Goal: Find specific fact: Find specific fact

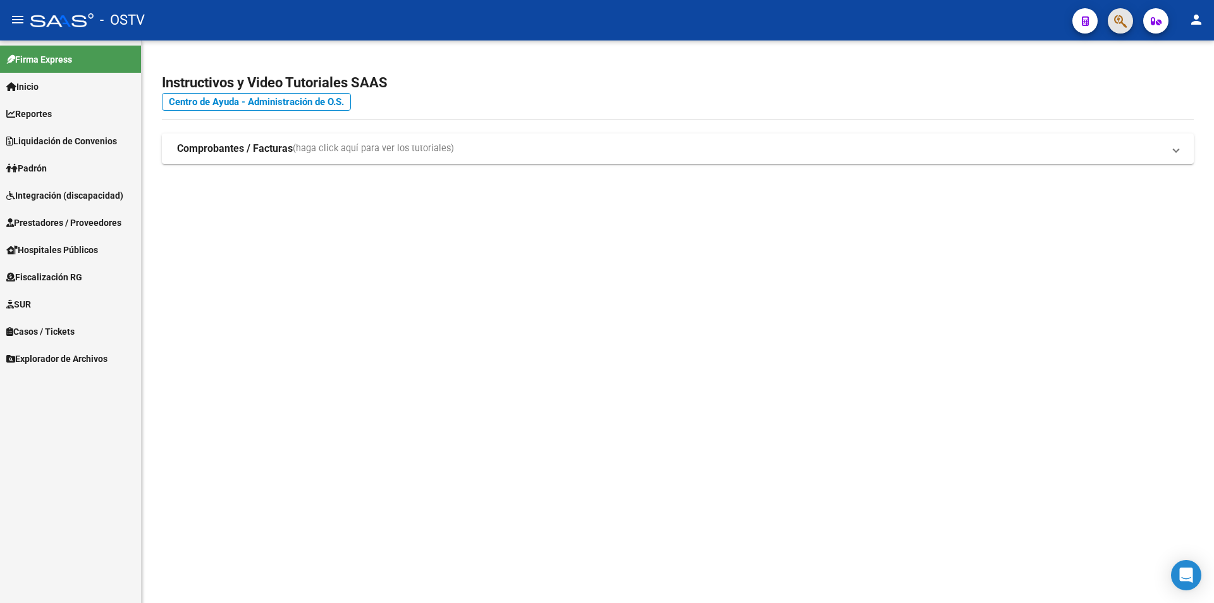
click at [1126, 10] on span "button" at bounding box center [1120, 21] width 13 height 26
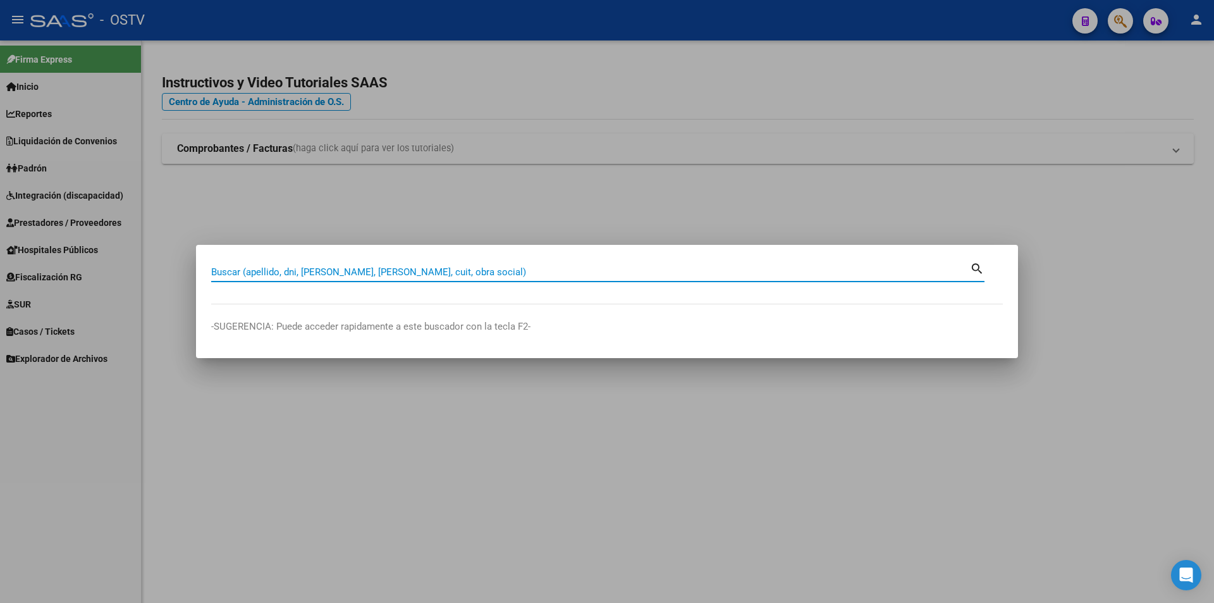
paste input "20356342438"
type input "20356342438"
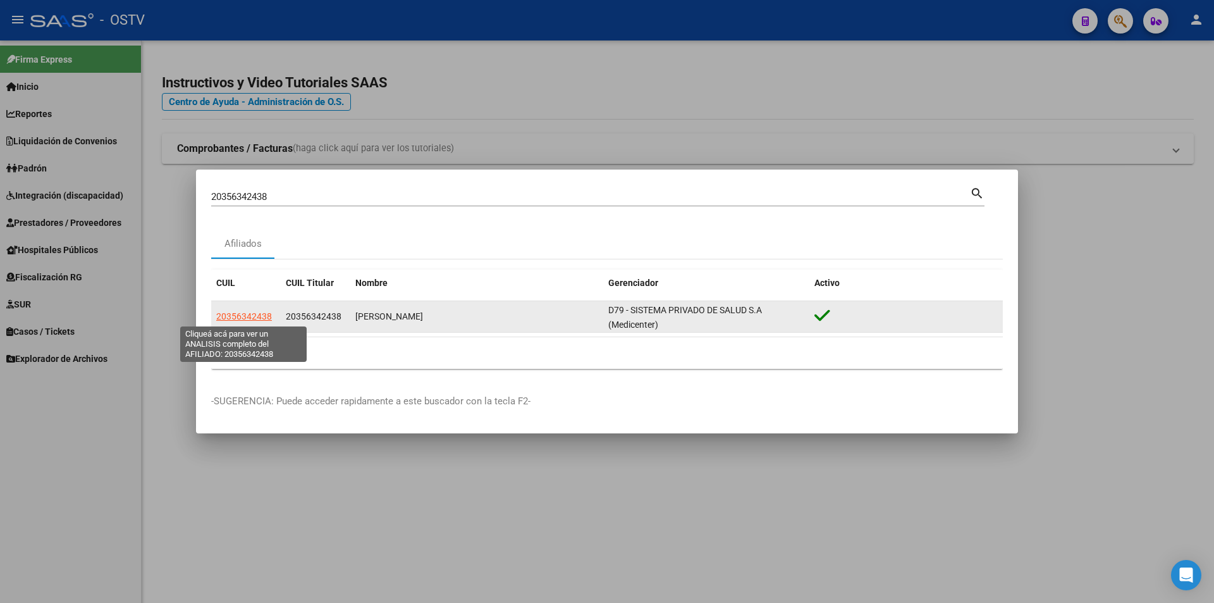
click at [239, 319] on span "20356342438" at bounding box center [244, 316] width 56 height 10
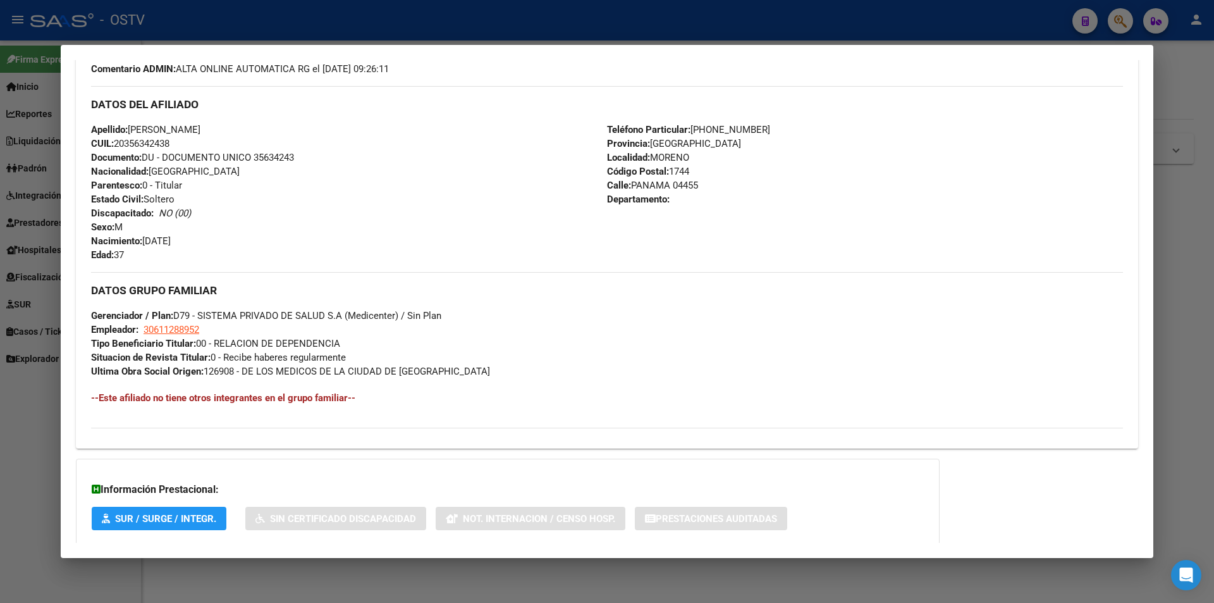
scroll to position [466, 0]
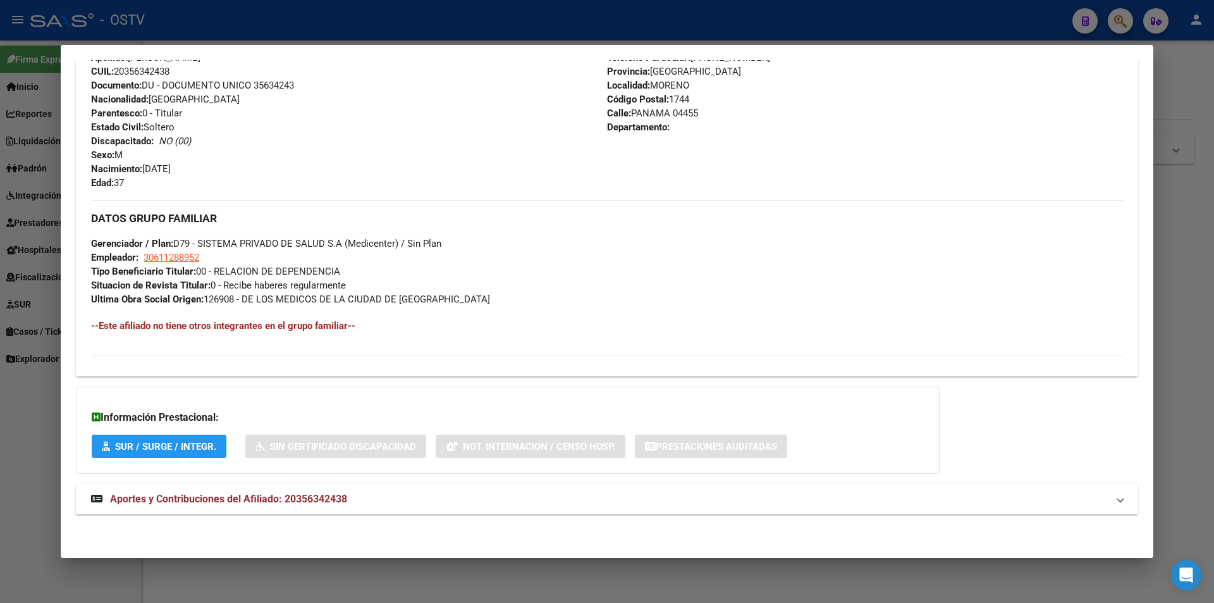
click at [174, 496] on span "Aportes y Contribuciones del Afiliado: 20356342438" at bounding box center [228, 499] width 237 height 12
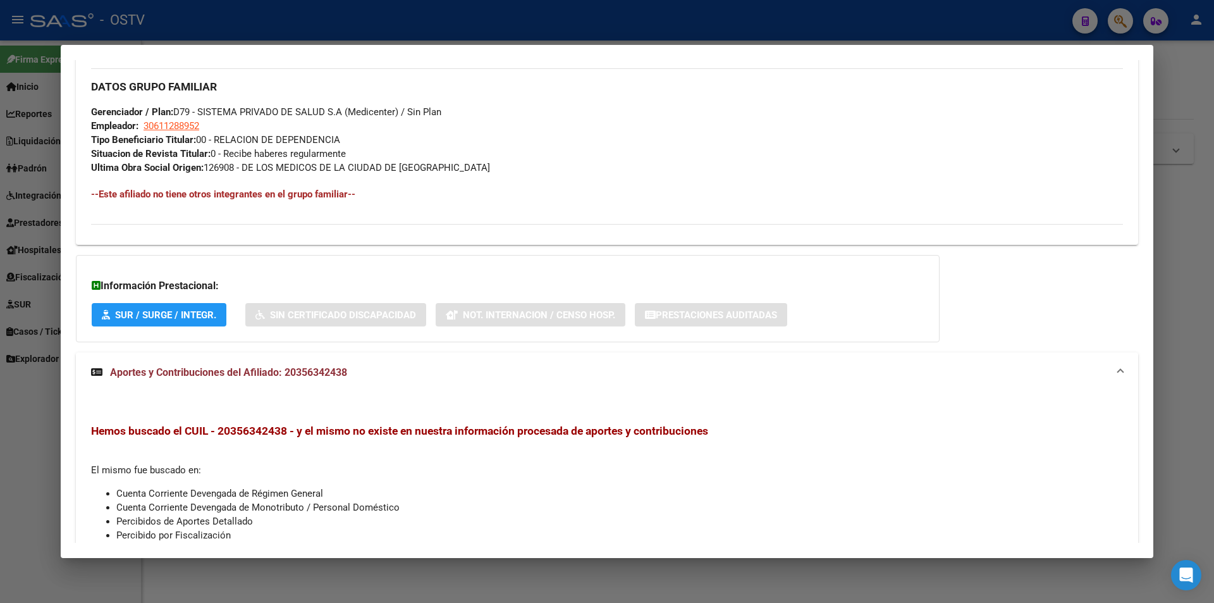
scroll to position [382, 0]
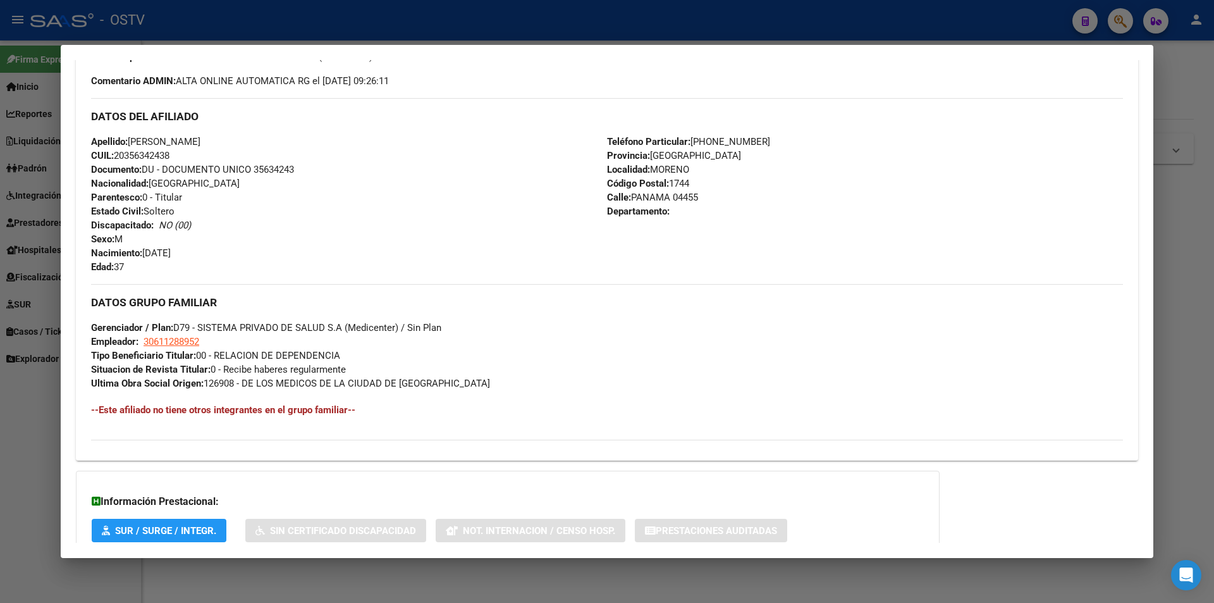
click at [340, 242] on div "Apellido: GIRIBALDI RODRIGO DAVID CUIL: 20356342438 Documento: DU - DOCUMENTO U…" at bounding box center [349, 204] width 516 height 139
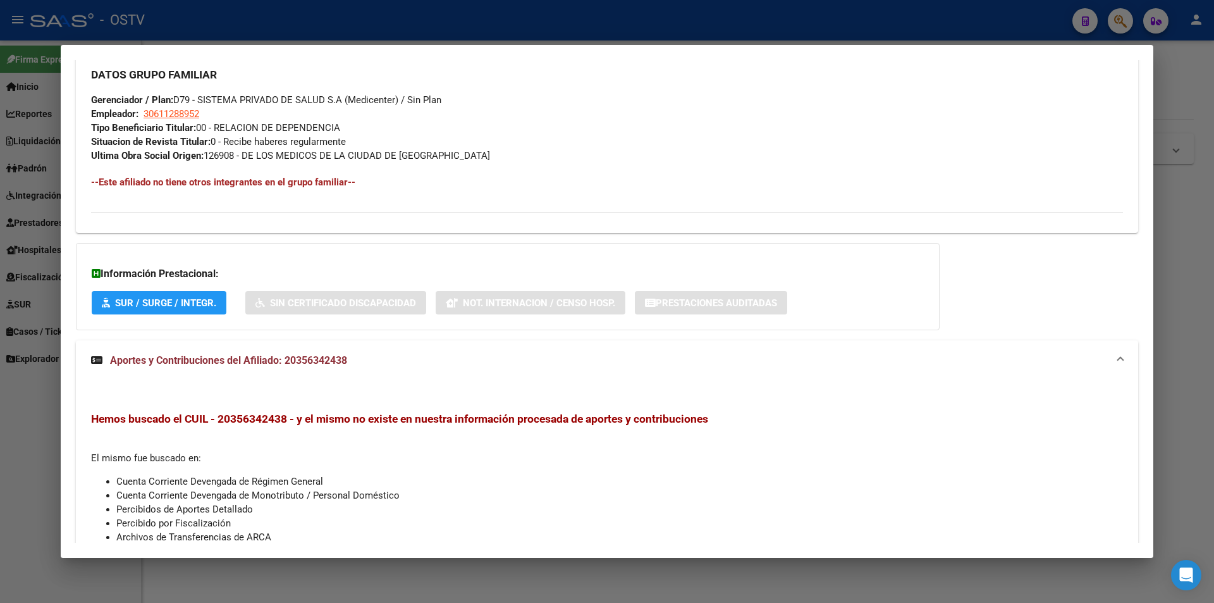
scroll to position [696, 0]
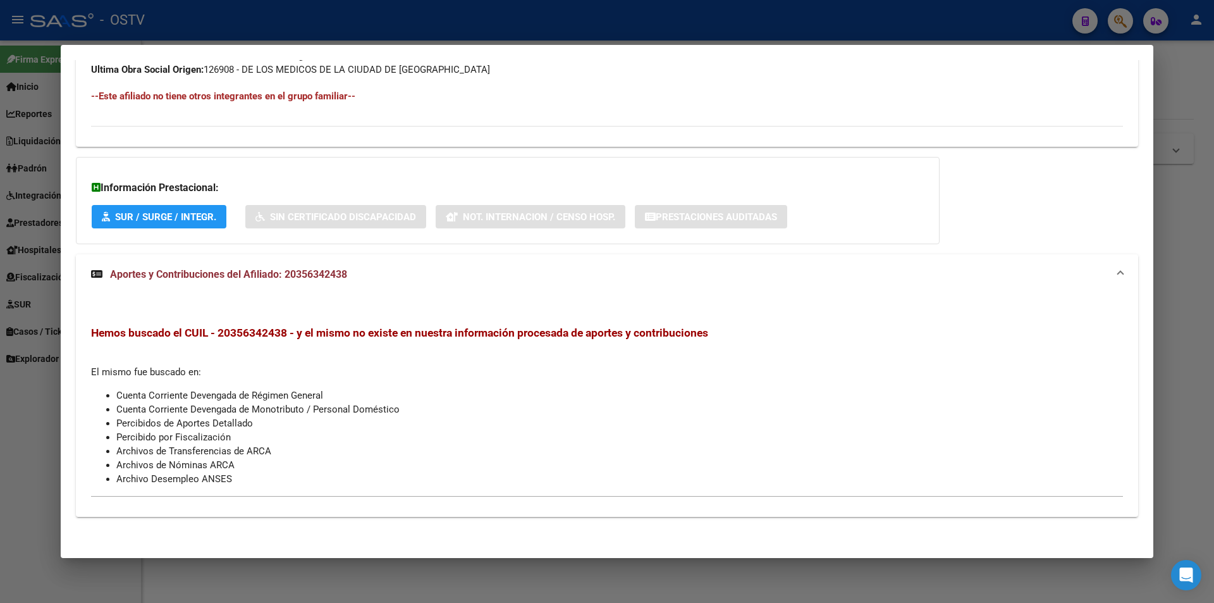
click at [281, 271] on span "Aportes y Contribuciones del Afiliado: 20356342438" at bounding box center [228, 274] width 237 height 12
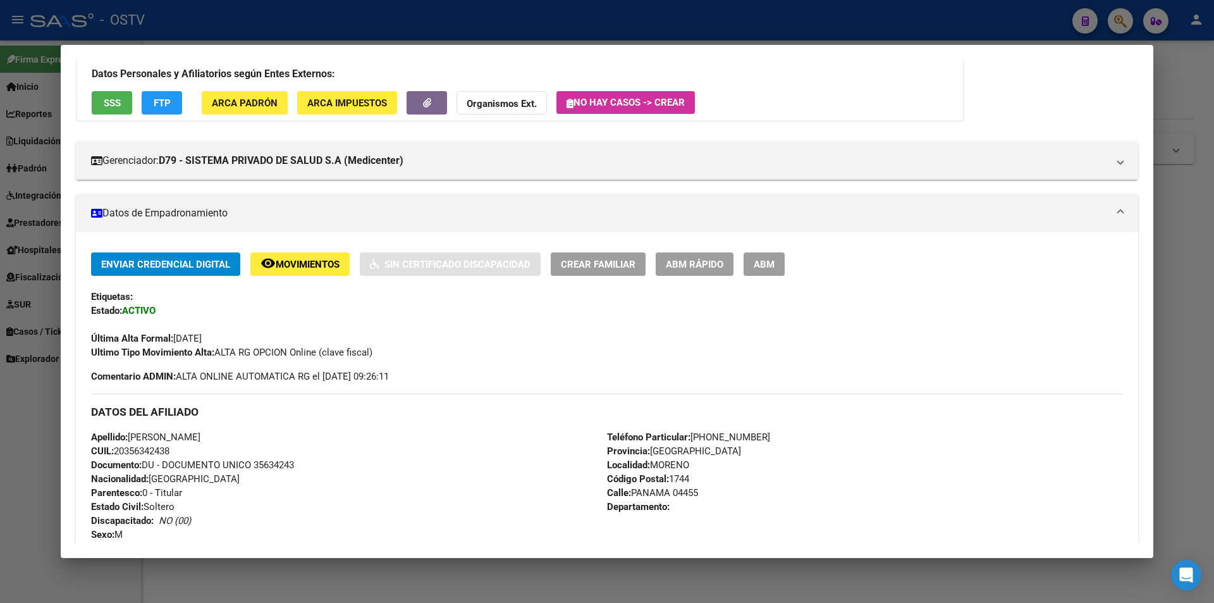
scroll to position [0, 0]
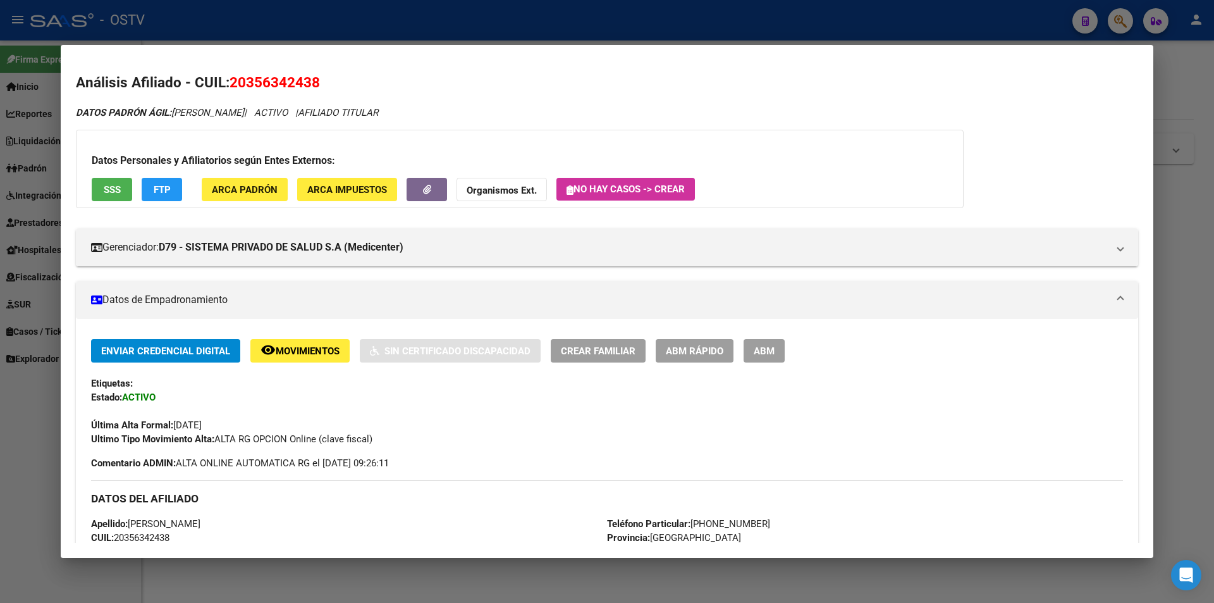
drag, startPoint x: 173, startPoint y: 422, endPoint x: 243, endPoint y: 421, distance: 70.2
click at [240, 421] on div "Última Alta Formal: 01/09/2025" at bounding box center [607, 418] width 1032 height 28
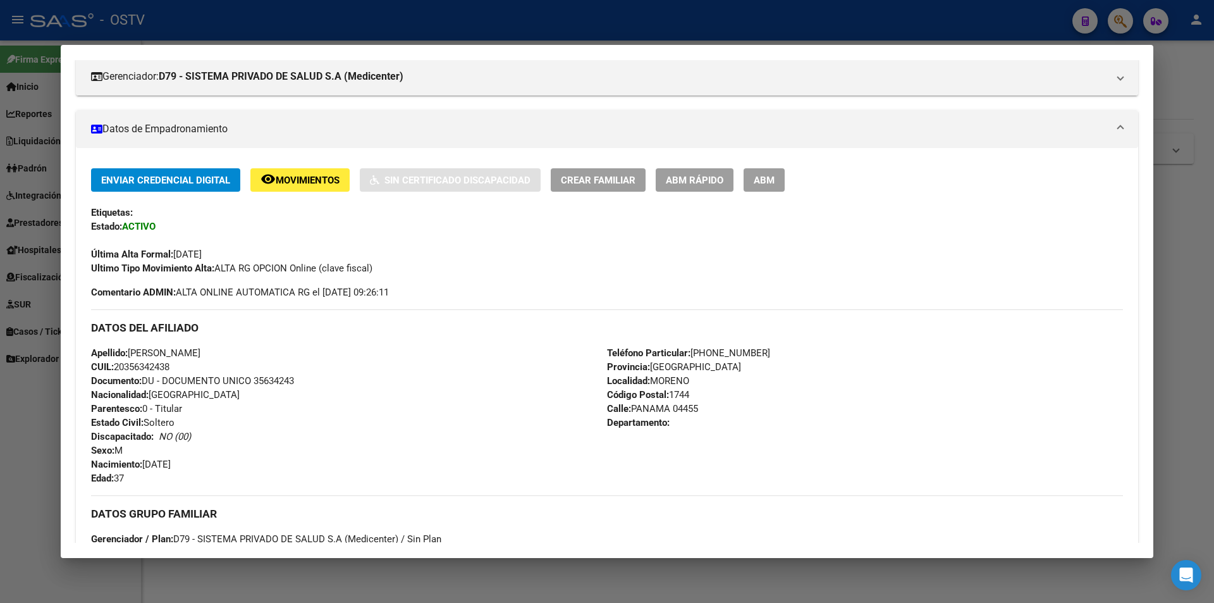
scroll to position [190, 0]
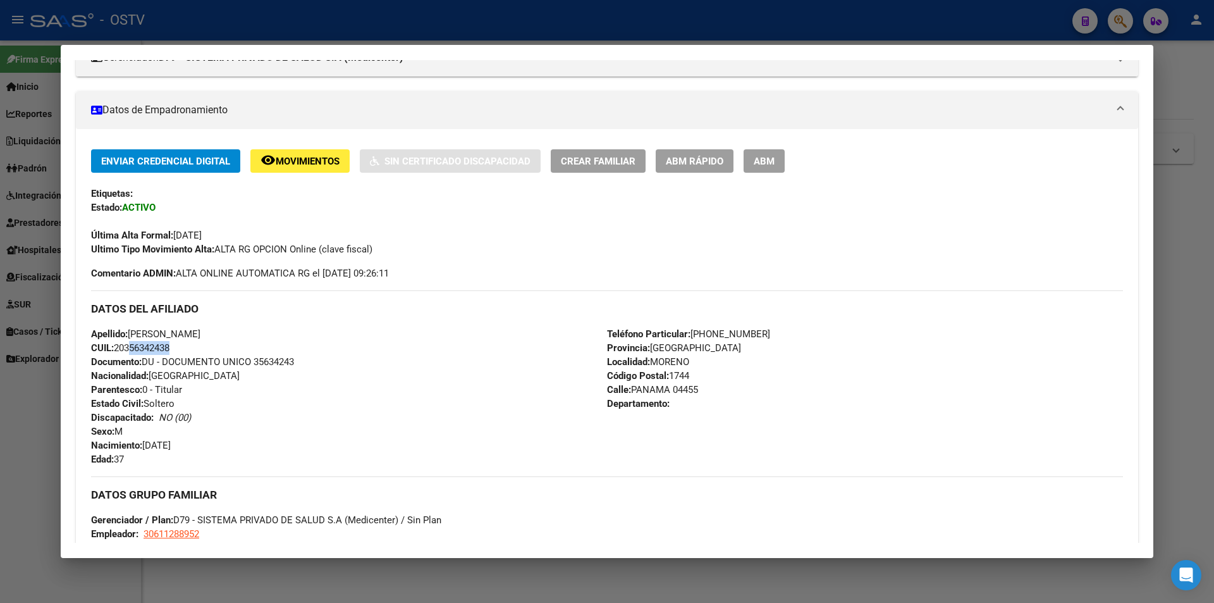
drag, startPoint x: 130, startPoint y: 347, endPoint x: 169, endPoint y: 347, distance: 39.2
click at [169, 347] on span "CUIL: 20356342438" at bounding box center [130, 347] width 78 height 11
copy span "35634243"
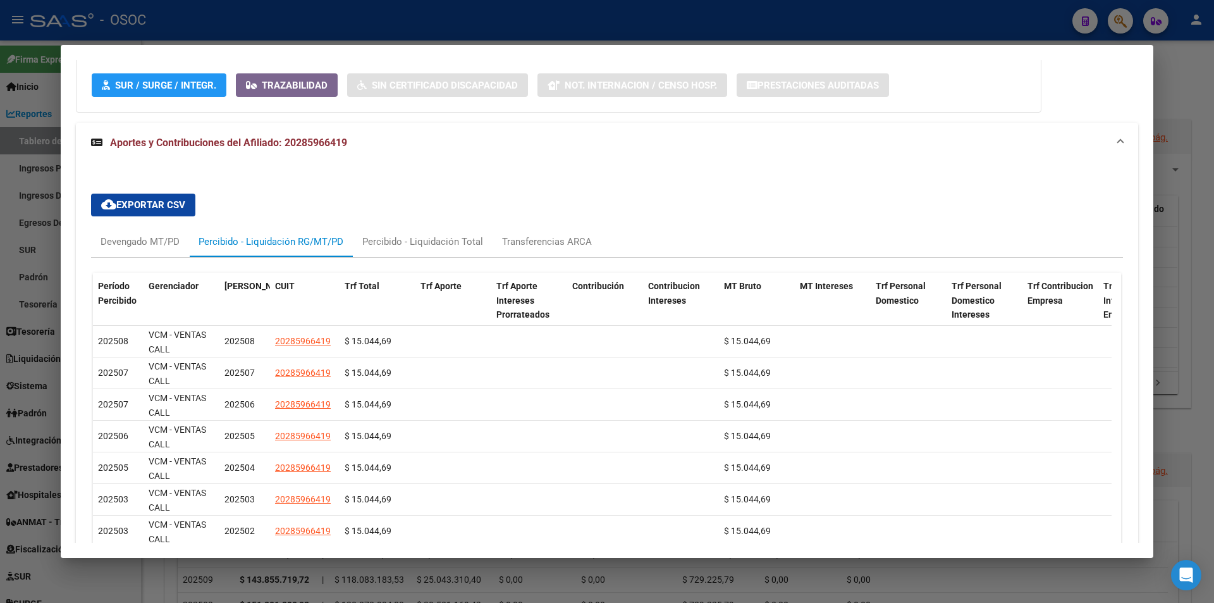
scroll to position [897, 0]
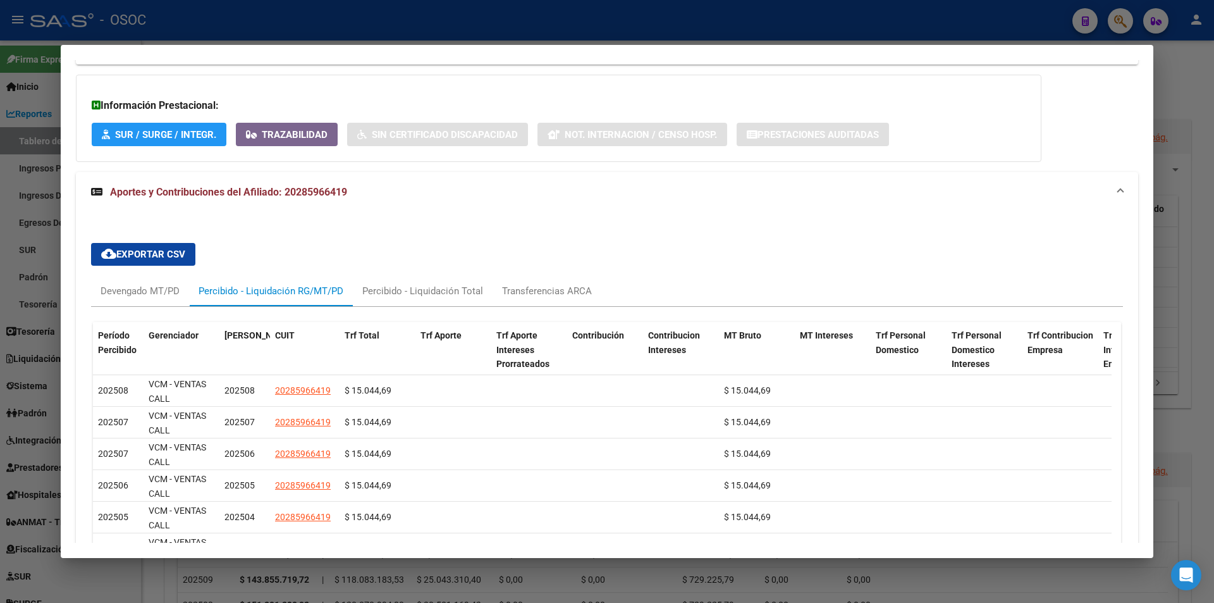
drag, startPoint x: 1193, startPoint y: 108, endPoint x: 701, endPoint y: 101, distance: 492.0
click at [1189, 108] on div at bounding box center [607, 301] width 1214 height 603
